Goal: Navigation & Orientation: Find specific page/section

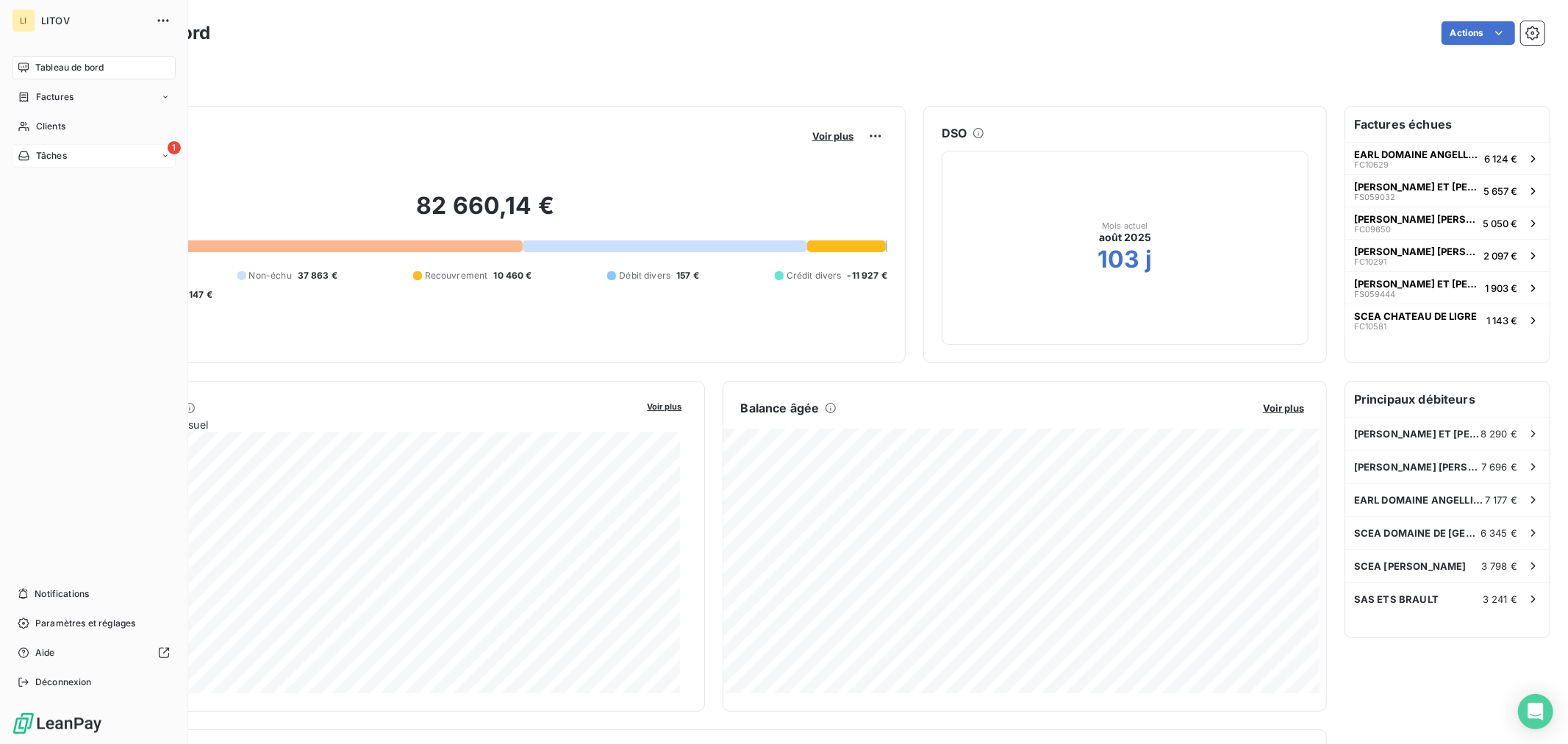
click at [78, 150] on div "1 Tâches" at bounding box center [93, 155] width 164 height 24
